Goal: Task Accomplishment & Management: Manage account settings

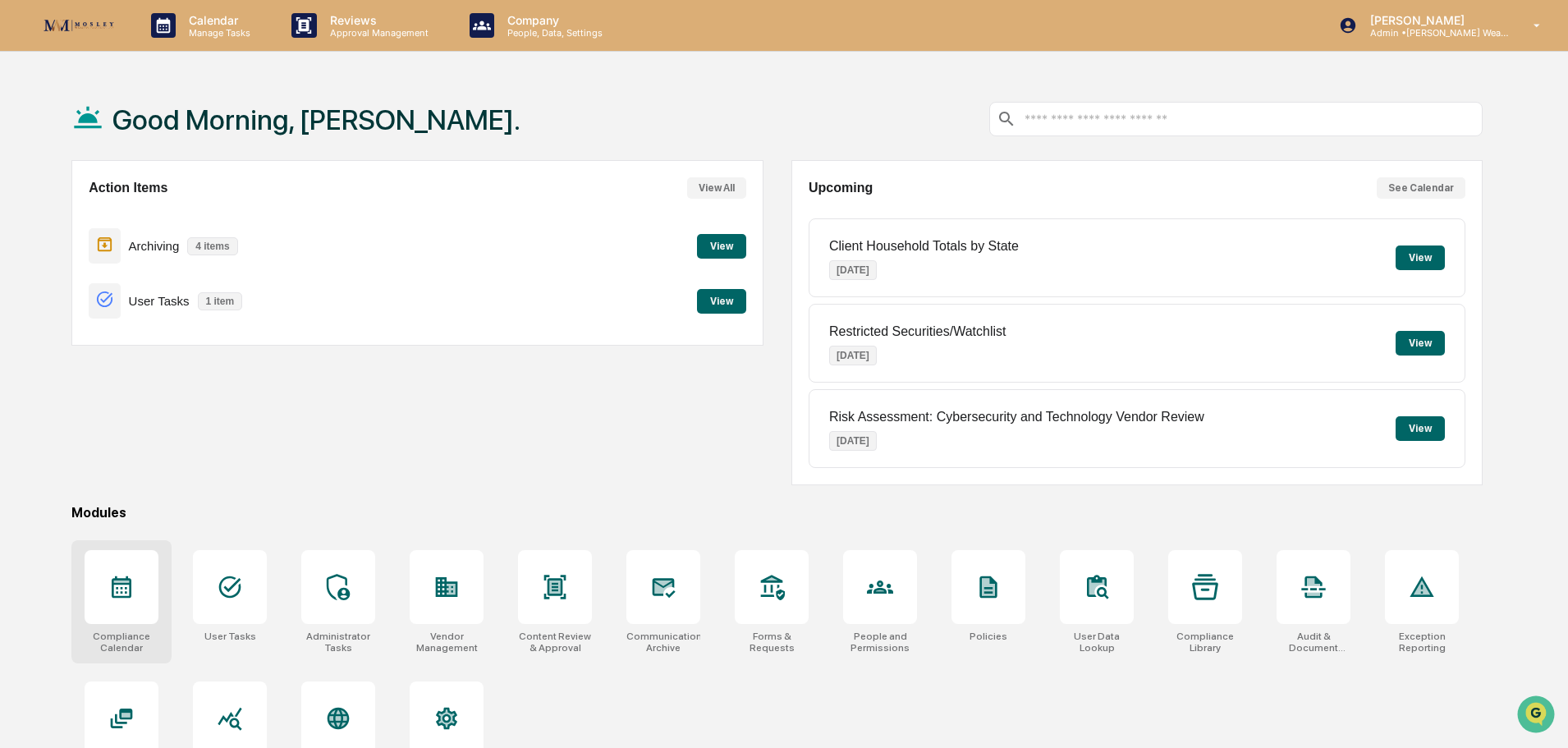
click at [114, 587] on icon at bounding box center [121, 586] width 26 height 26
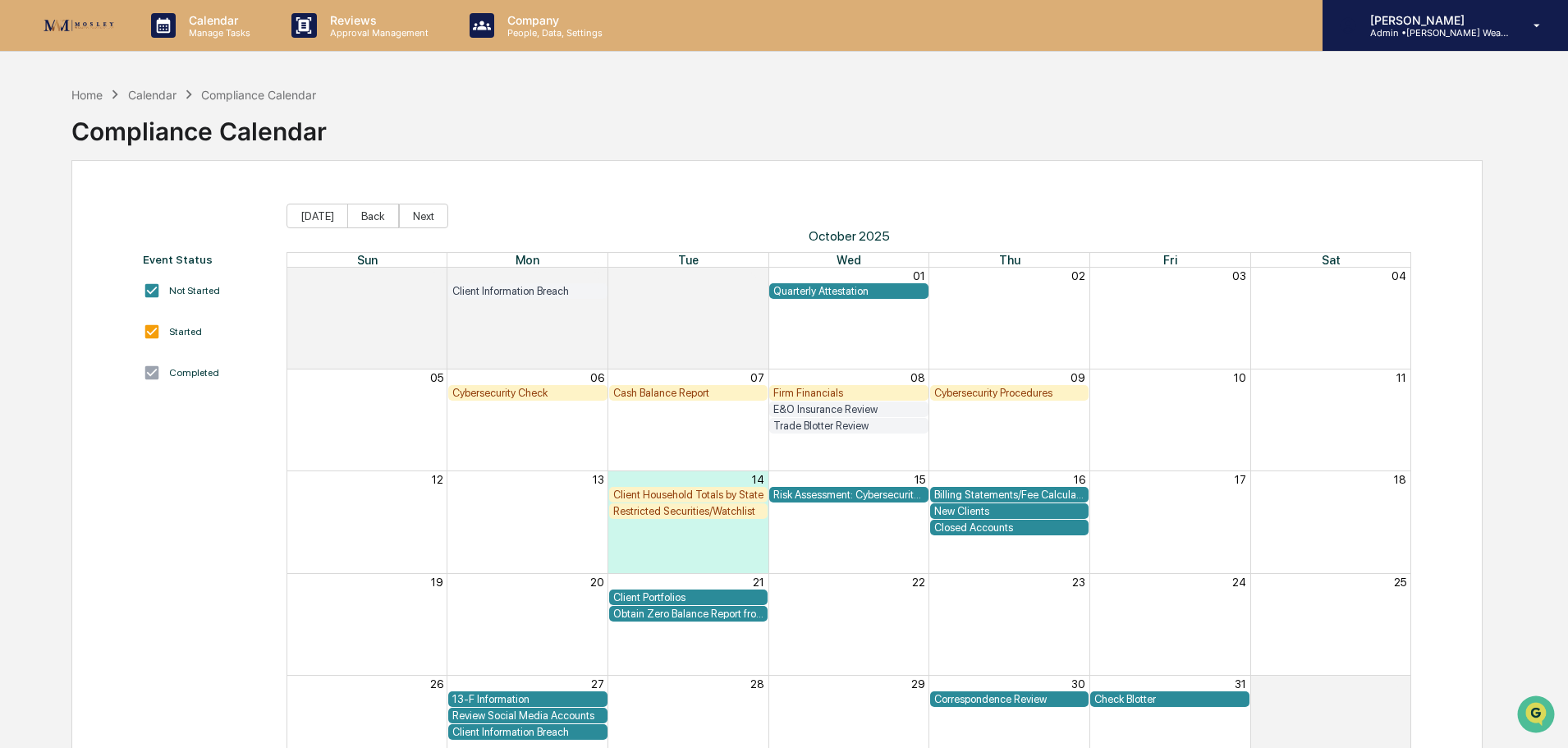
click at [1451, 33] on p "Admin • [PERSON_NAME] Wealth" at bounding box center [1433, 32] width 153 height 11
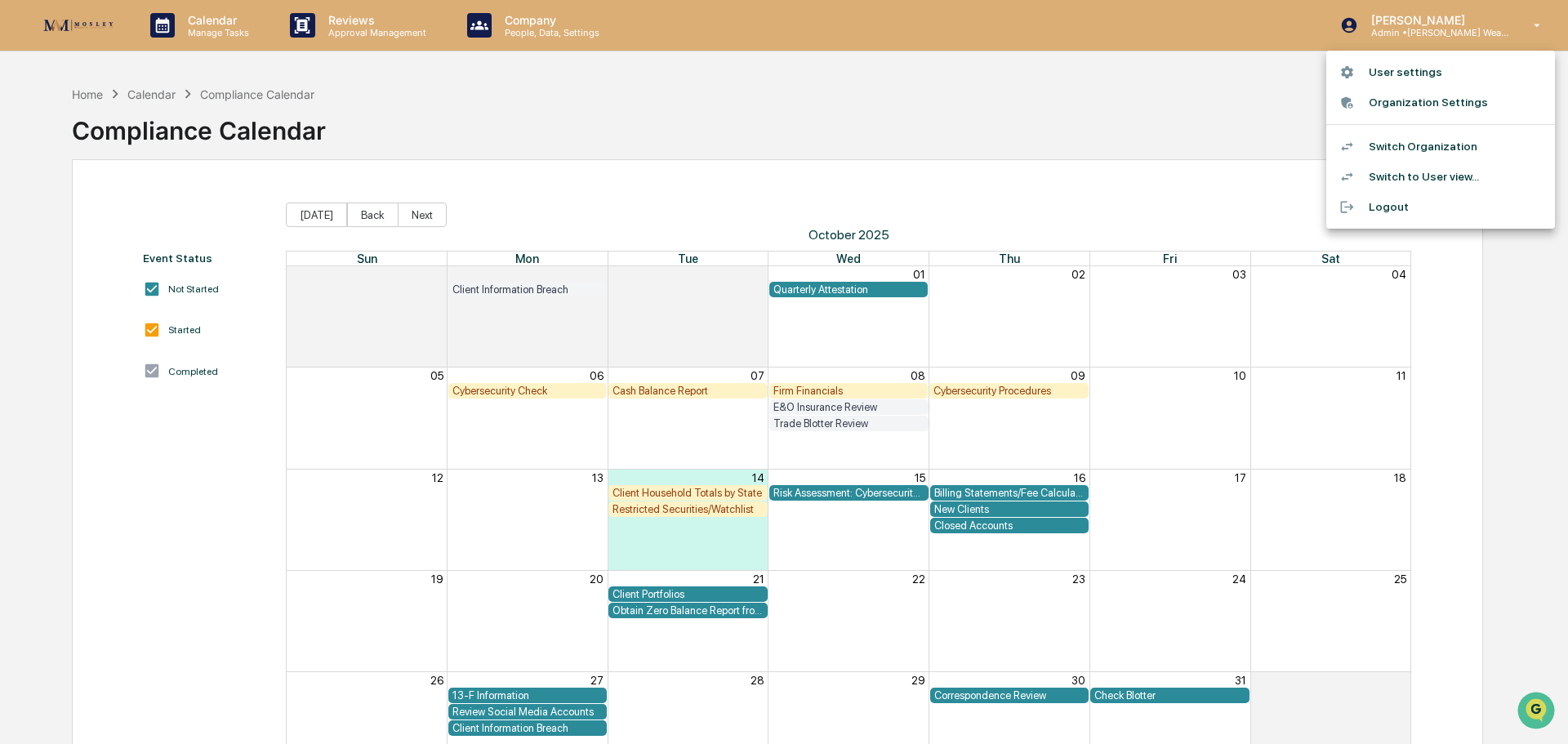
click at [1425, 143] on li "Switch Organization" at bounding box center [1441, 147] width 229 height 31
